Goal: Task Accomplishment & Management: Manage account settings

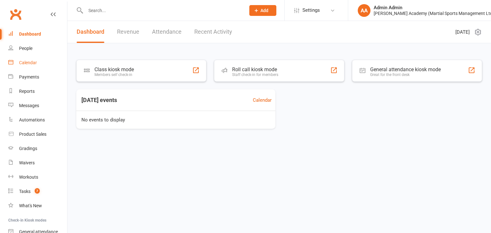
click at [31, 63] on div "Calendar" at bounding box center [28, 62] width 18 height 5
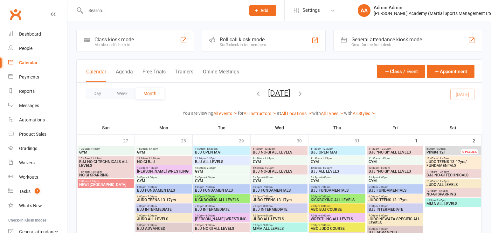
click at [178, 12] on input "text" at bounding box center [163, 10] width 158 height 9
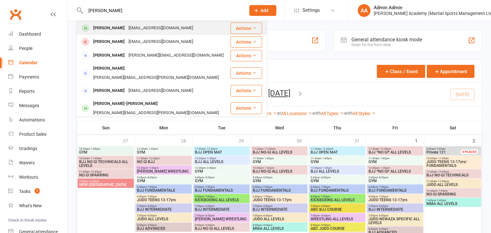
type input "[PERSON_NAME]"
click at [165, 27] on div "[EMAIL_ADDRESS][DOMAIN_NAME]" at bounding box center [161, 28] width 68 height 9
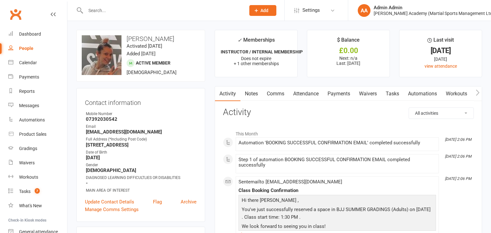
click at [308, 95] on link "Attendance" at bounding box center [306, 94] width 34 height 15
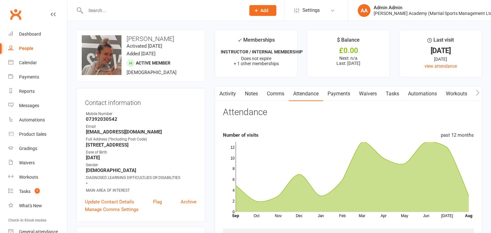
click at [121, 8] on input "text" at bounding box center [163, 10] width 158 height 9
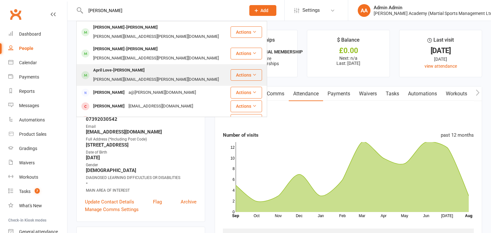
type input "[PERSON_NAME]"
click at [120, 66] on div "April Love-[PERSON_NAME]" at bounding box center [118, 70] width 55 height 9
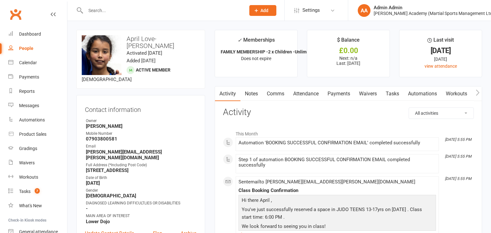
click at [123, 12] on input "text" at bounding box center [163, 10] width 158 height 9
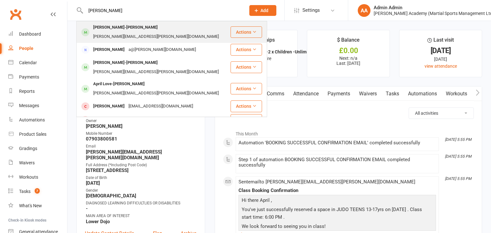
type input "[PERSON_NAME]"
click at [131, 32] on div "[PERSON_NAME][EMAIL_ADDRESS][PERSON_NAME][DOMAIN_NAME]" at bounding box center [156, 36] width 130 height 9
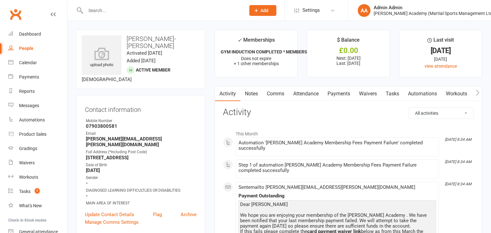
click at [304, 97] on link "Attendance" at bounding box center [306, 94] width 34 height 15
